Goal: Task Accomplishment & Management: Manage account settings

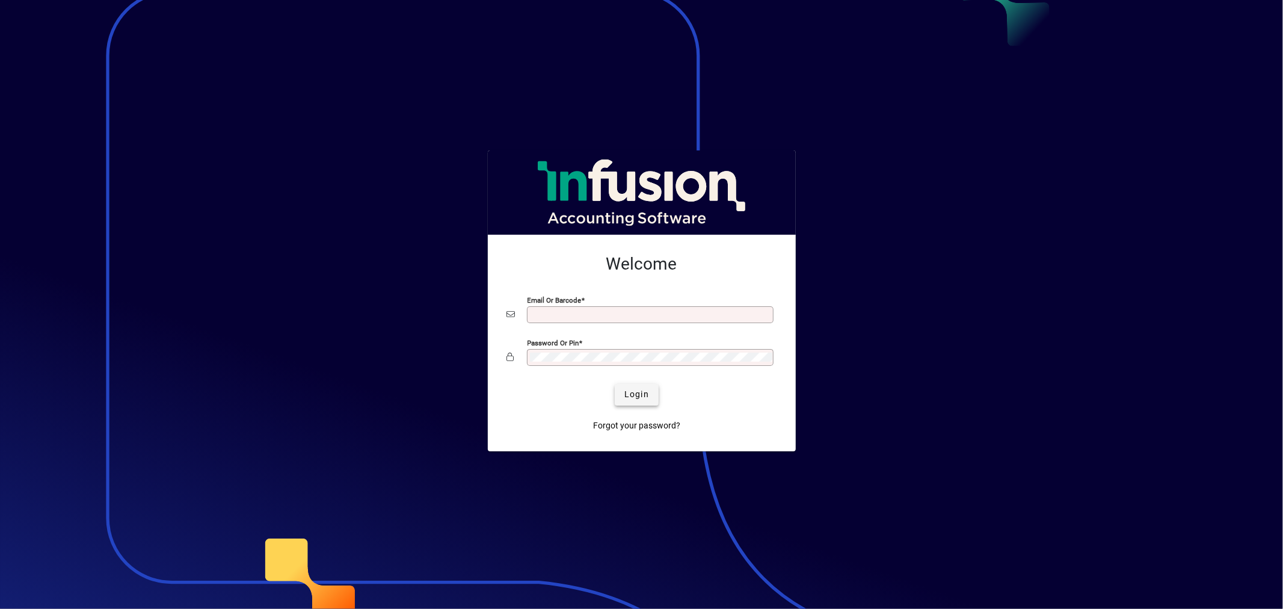
type input "**********"
click at [639, 381] on span "submit" at bounding box center [637, 394] width 44 height 29
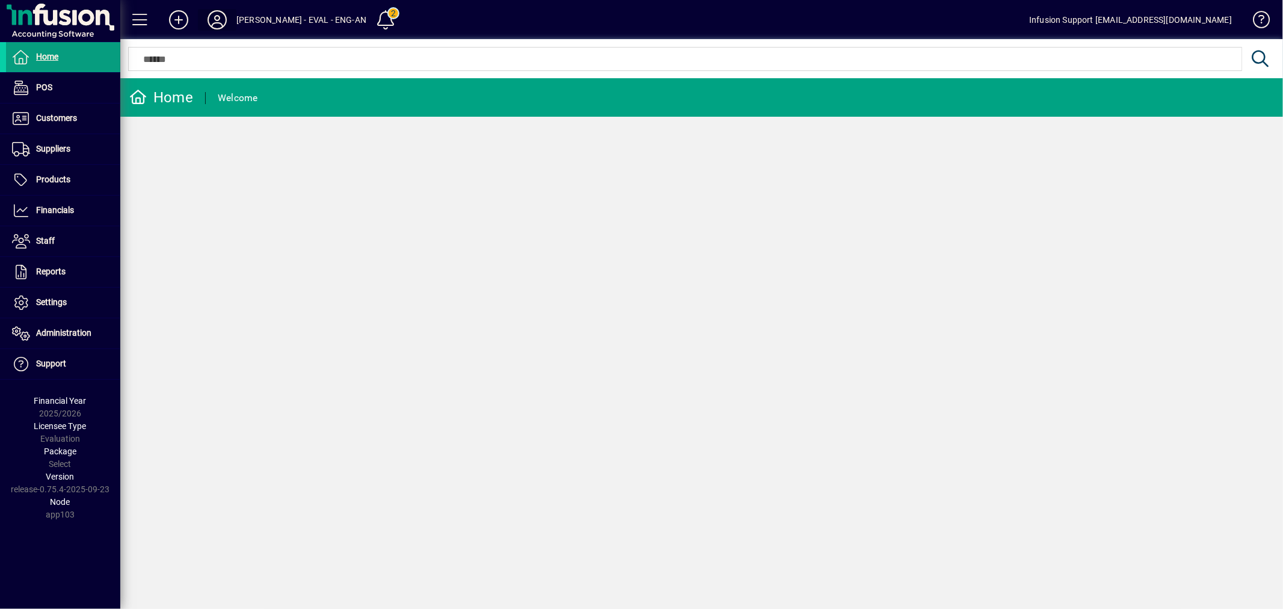
click at [220, 20] on icon at bounding box center [217, 19] width 24 height 19
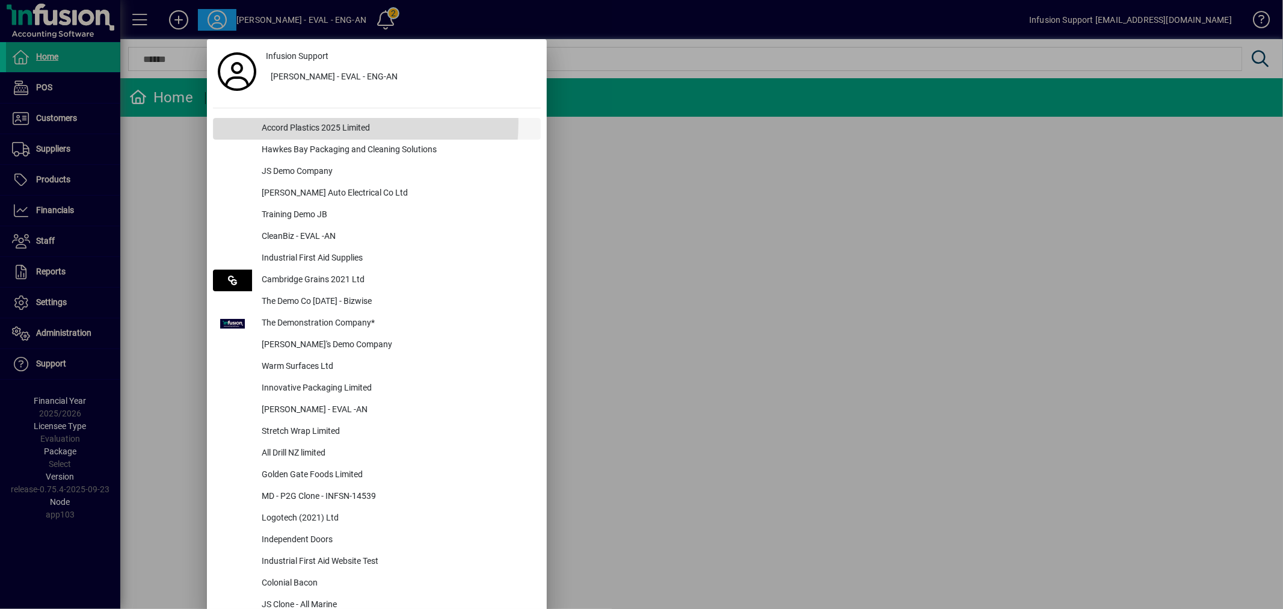
click at [316, 123] on div "Accord Plastics 2025 Limited" at bounding box center [396, 129] width 289 height 22
